Goal: Task Accomplishment & Management: Use online tool/utility

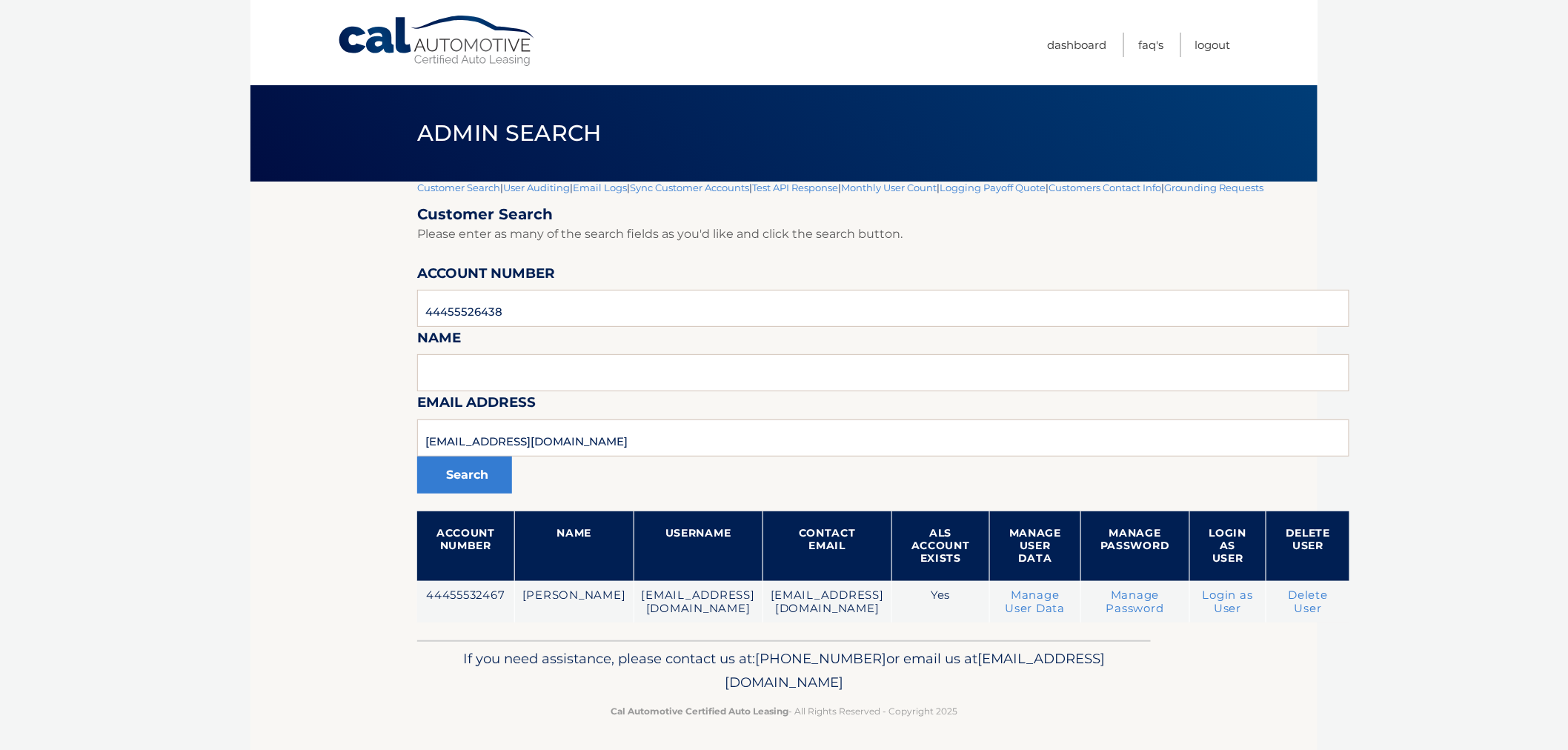
type input "44455526438"
drag, startPoint x: 602, startPoint y: 422, endPoint x: 466, endPoint y: 440, distance: 137.2
click at [353, 431] on section "Customer Search | User Auditing | Email Logs | Sync Customer Accounts | Test AP…" at bounding box center [784, 411] width 1067 height 459
click at [417, 457] on button "Search" at bounding box center [464, 476] width 95 height 37
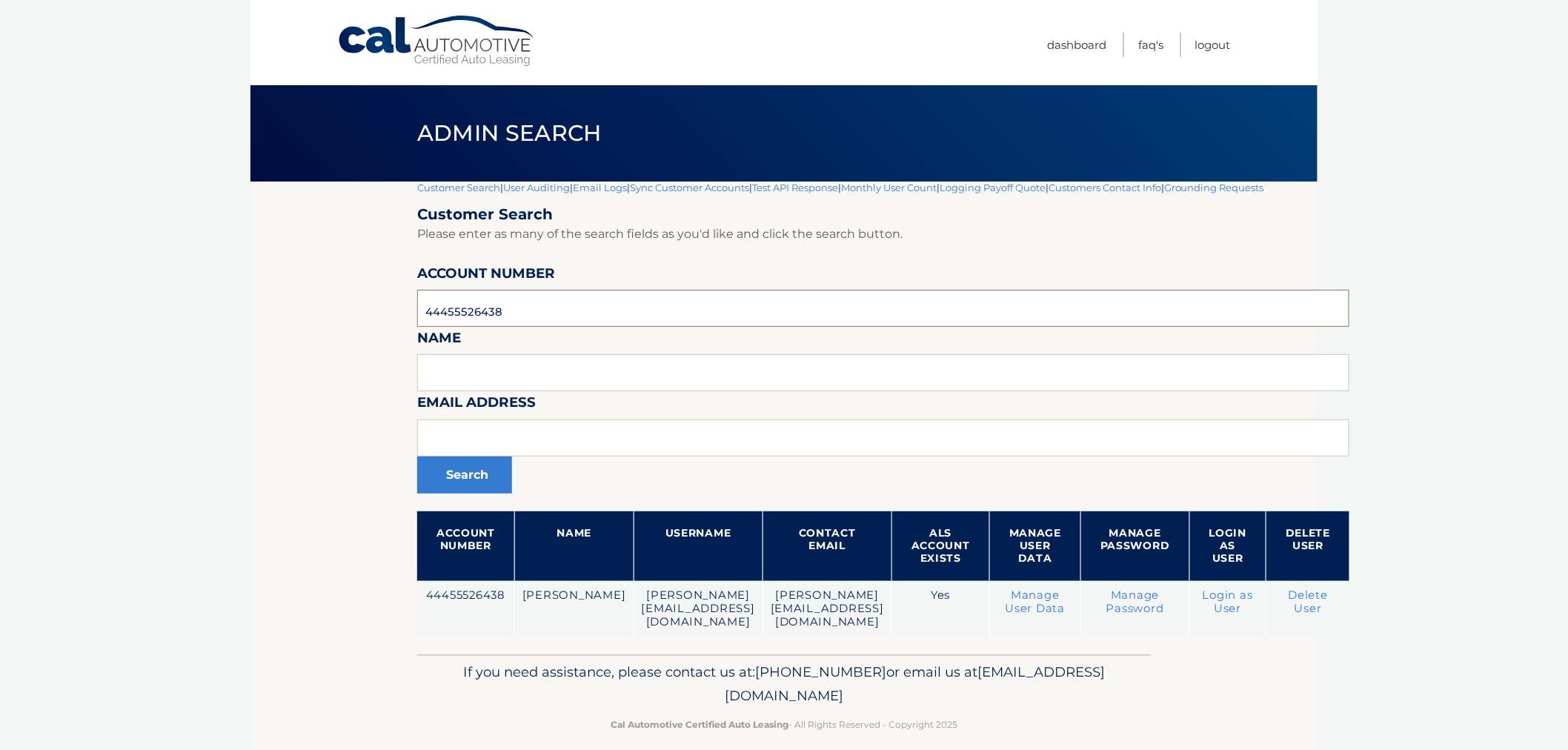
drag, startPoint x: 561, startPoint y: 316, endPoint x: 306, endPoint y: 320, distance: 255.0
click at [306, 320] on section "Customer Search | User Auditing | Email Logs | Sync Customer Accounts | Test AP…" at bounding box center [784, 418] width 1067 height 473
paste input "44455526402"
type input "44455526402"
drag, startPoint x: 481, startPoint y: 446, endPoint x: 475, endPoint y: 454, distance: 10.0
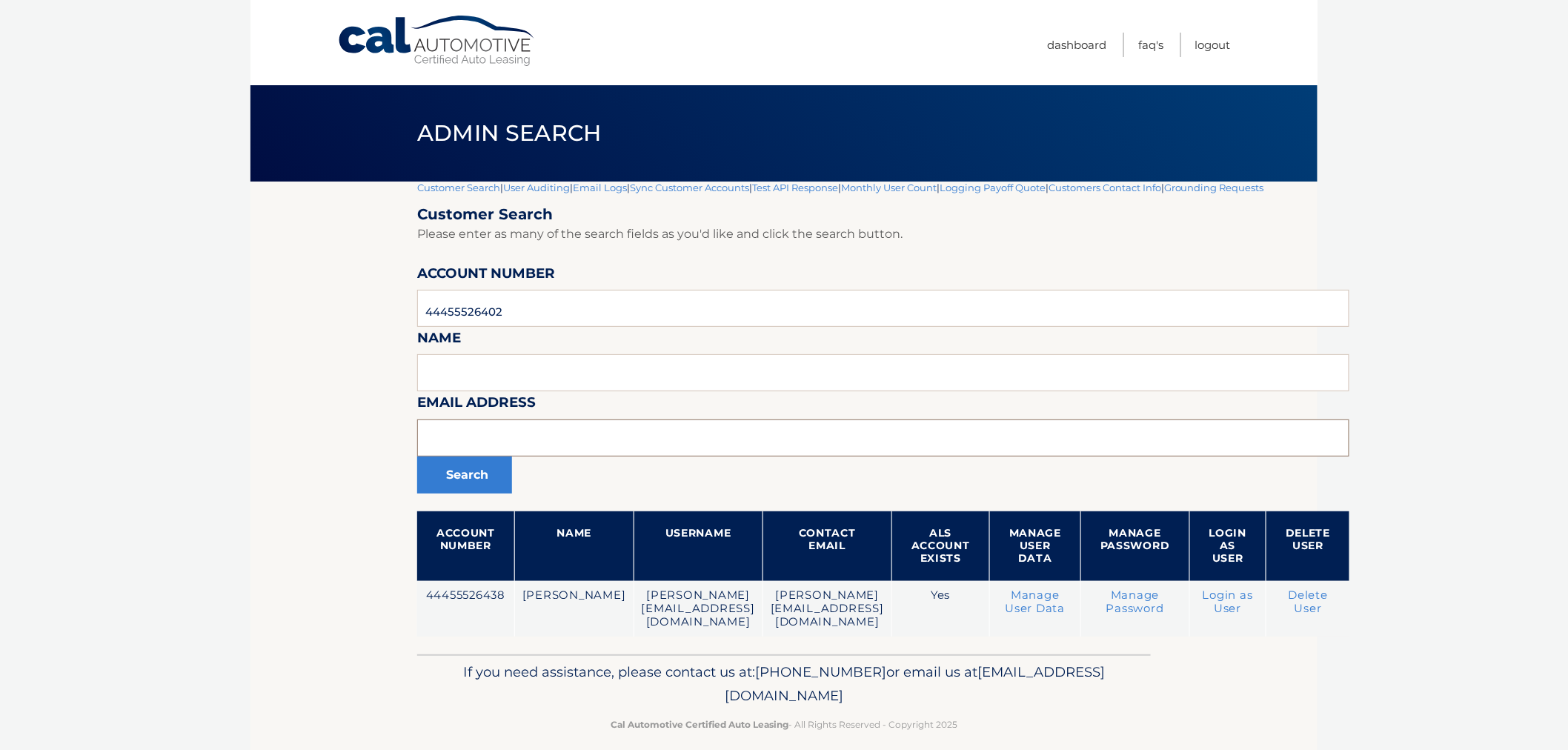
click at [481, 446] on input "text" at bounding box center [883, 438] width 932 height 37
click at [465, 466] on button "Search" at bounding box center [464, 476] width 95 height 37
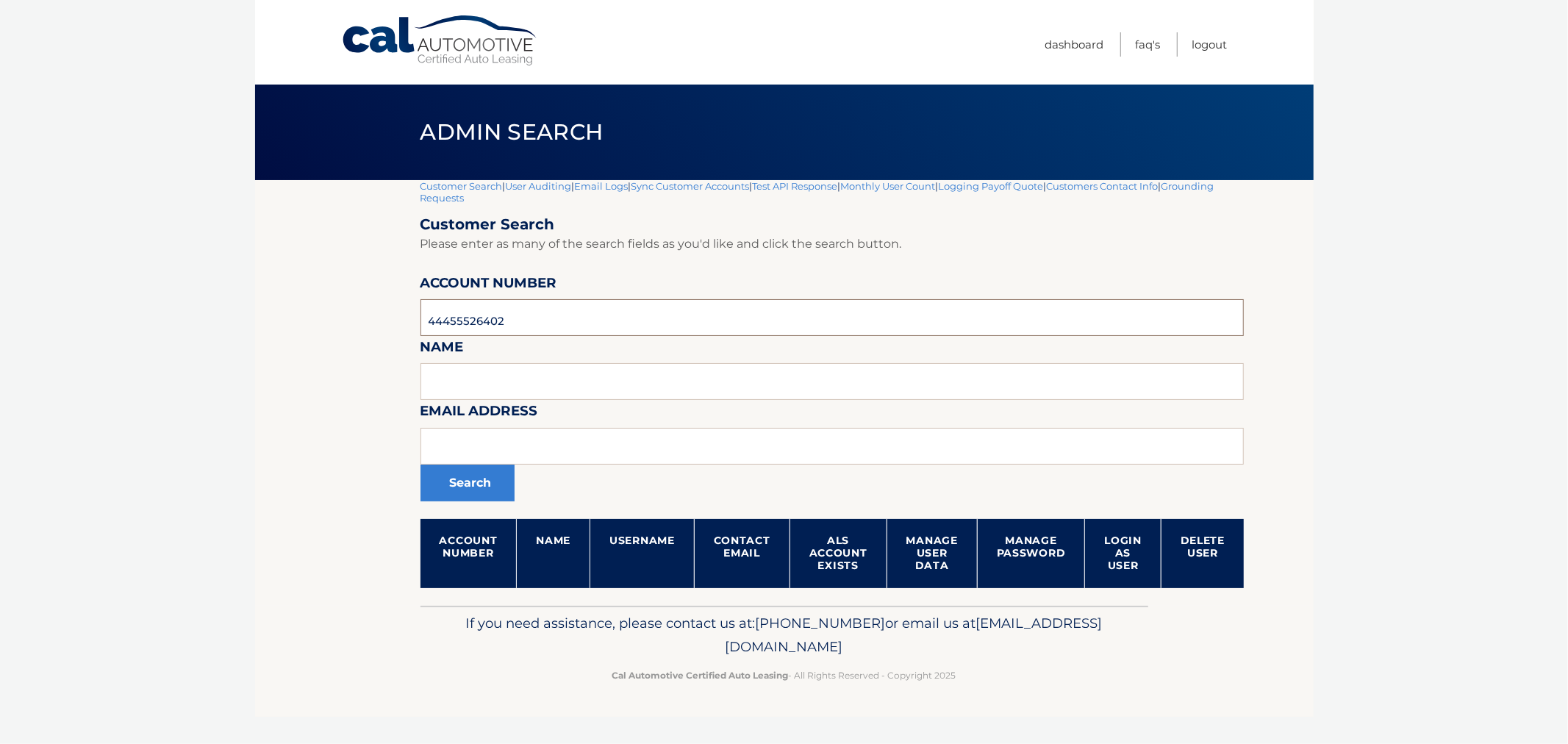
click at [558, 315] on input "44455526402" at bounding box center [832, 318] width 824 height 37
